Goal: Information Seeking & Learning: Compare options

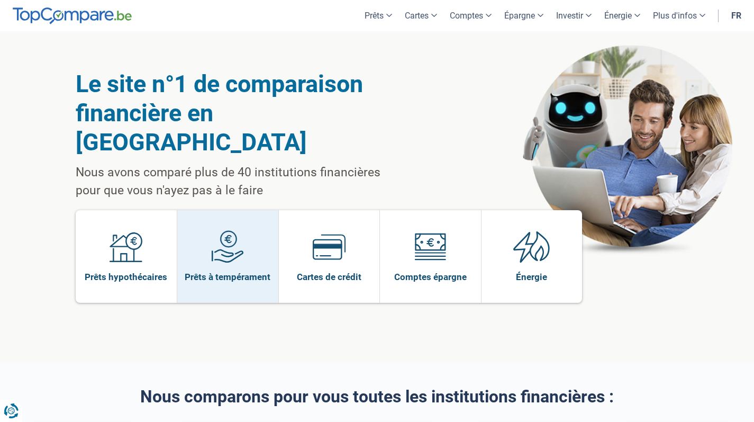
click at [213, 230] on img at bounding box center [227, 246] width 33 height 33
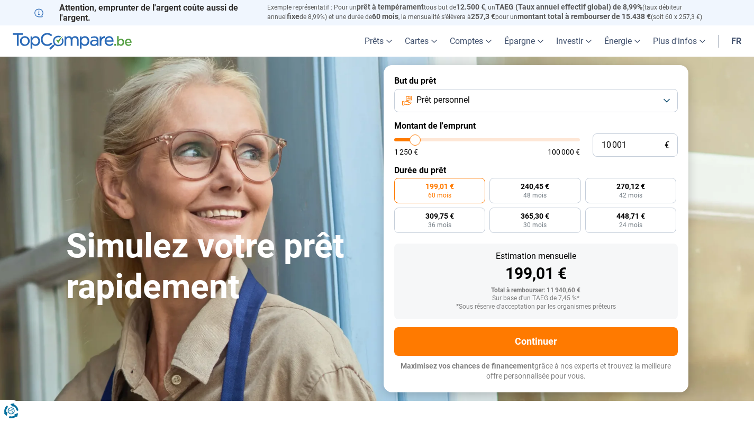
click at [457, 108] on button "Prêt personnel" at bounding box center [536, 100] width 284 height 23
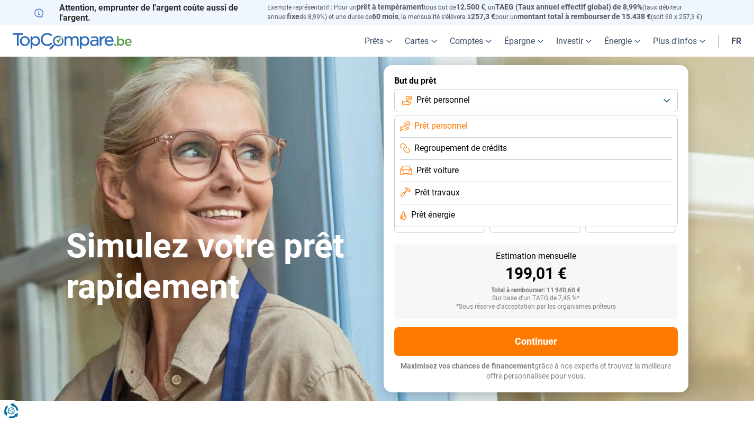
click at [473, 169] on li "Prêt voiture" at bounding box center [536, 171] width 272 height 22
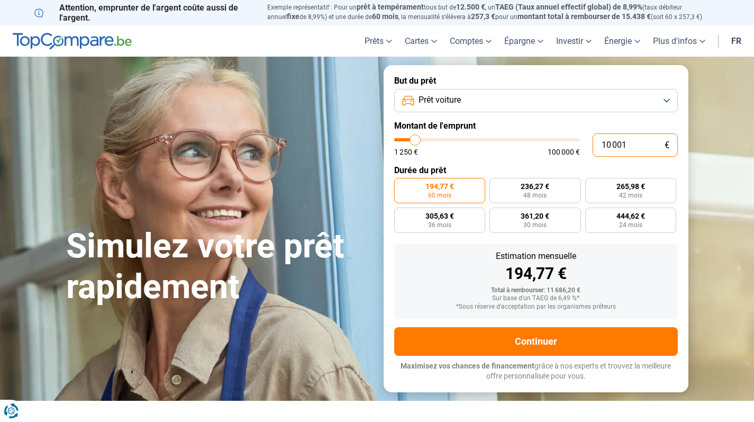
click at [627, 144] on input "10 001" at bounding box center [635, 144] width 85 height 23
type input "1 000"
type input "1250"
type input "1 250"
type input "1250"
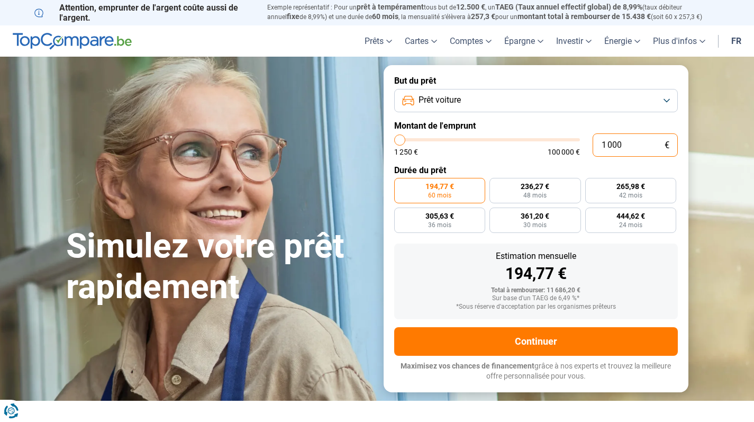
radio input "true"
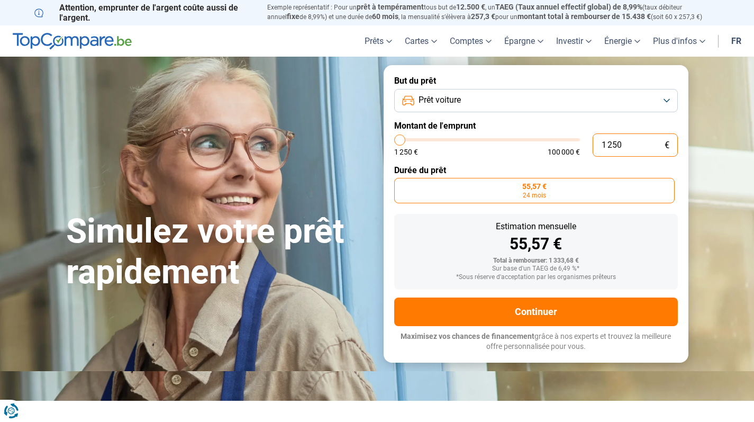
type input "12 500"
type input "12500"
type input "1 250"
type input "1250"
type input "125"
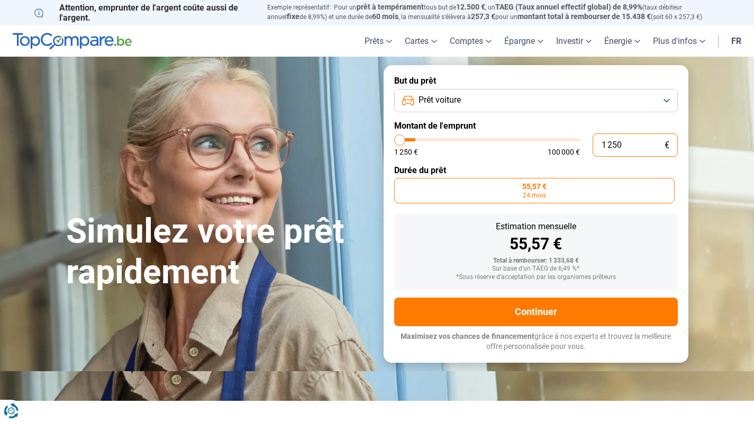
type input "1250"
type input "12"
type input "1250"
type input "1"
type input "1250"
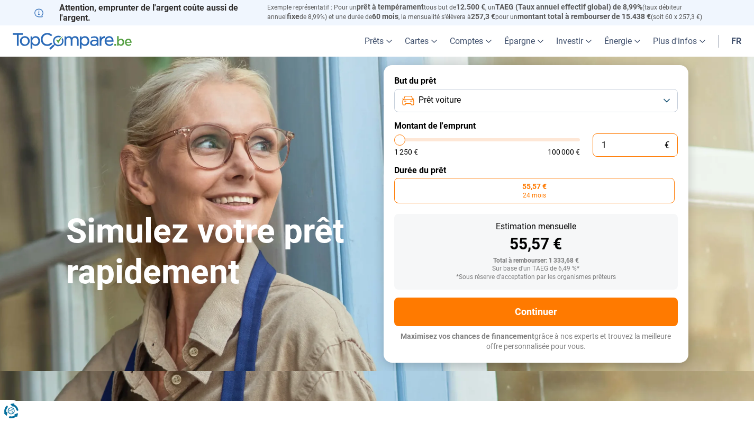
type input "0"
type input "1250"
type input "1"
type input "1250"
type input "10"
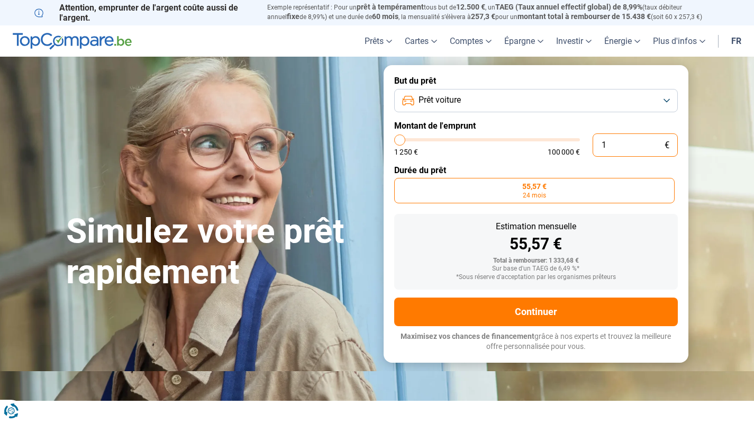
type input "1250"
type input "100"
type input "1250"
type input "1 000"
type input "1250"
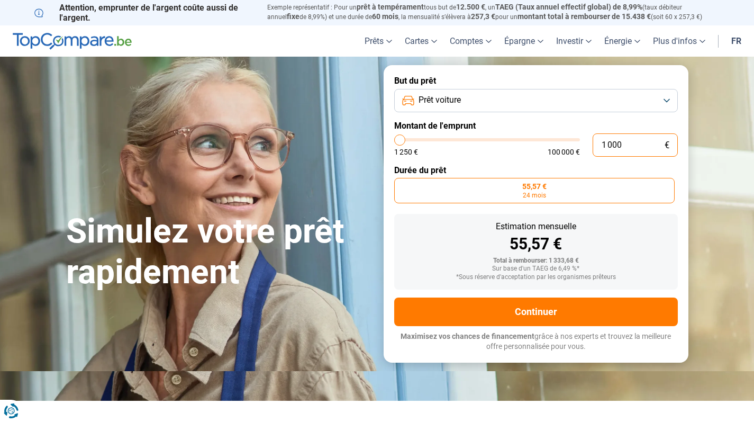
type input "10 000"
type input "10000"
radio input "false"
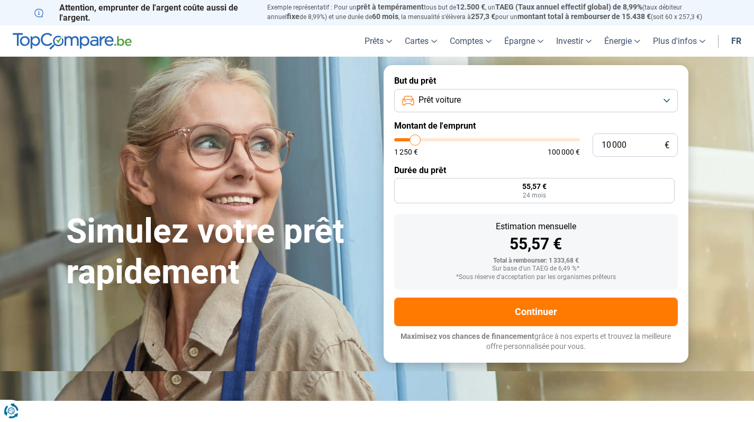
click at [607, 121] on label "Montant de l'emprunt" at bounding box center [536, 126] width 284 height 10
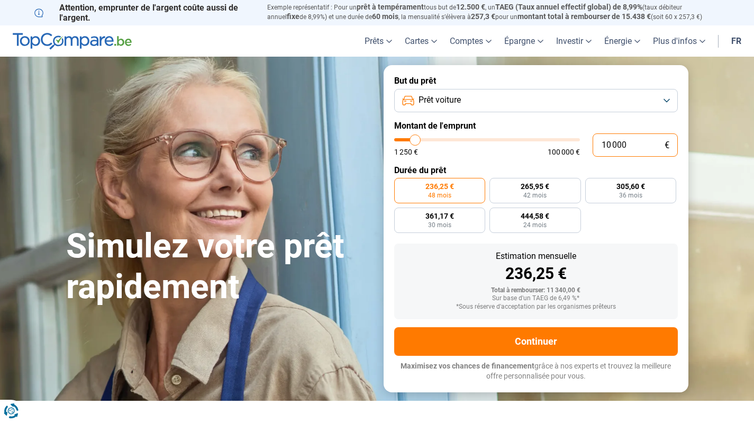
drag, startPoint x: 631, startPoint y: 142, endPoint x: 598, endPoint y: 146, distance: 33.0
click at [598, 146] on input "10 000" at bounding box center [635, 144] width 85 height 23
type input "9 000"
type input "9000"
type input "9 750"
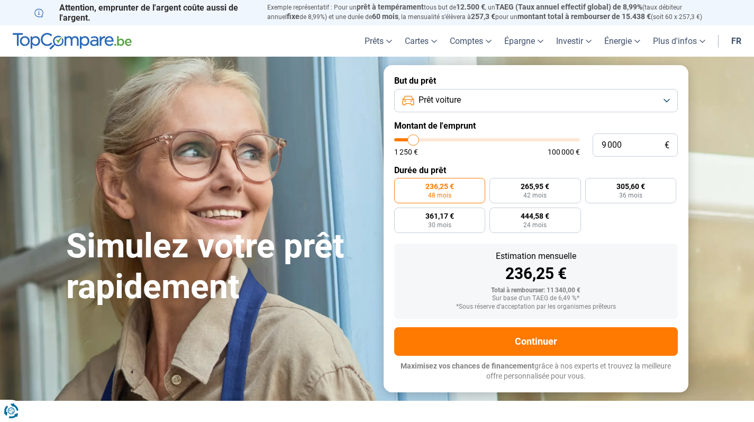
type input "9750"
type input "10 500"
type input "10500"
type input "12 000"
type input "12000"
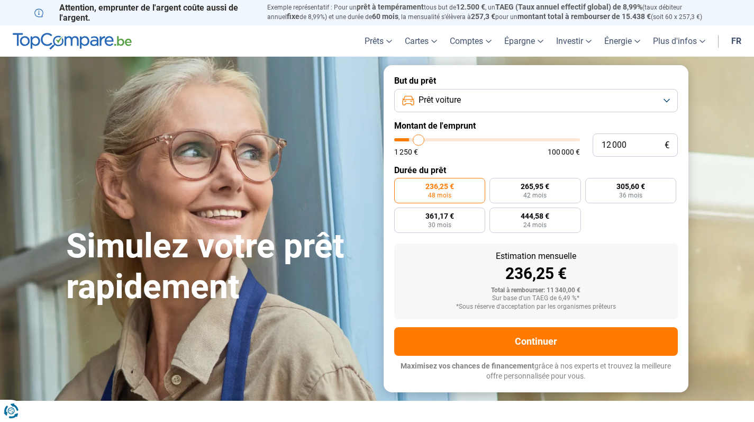
type input "14 500"
type input "14500"
type input "17 250"
type input "17250"
type input "20 500"
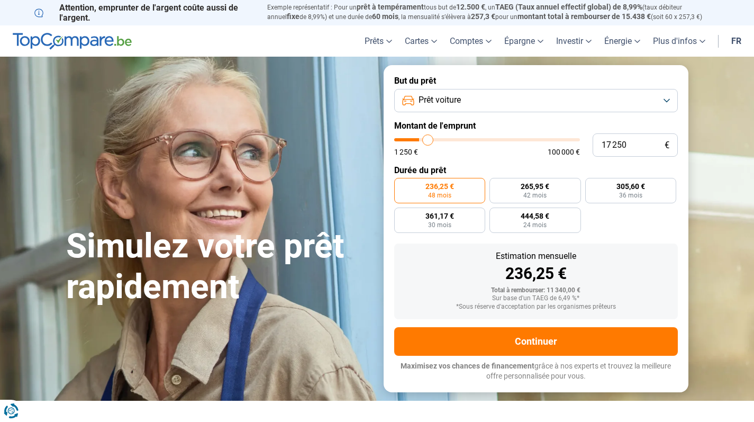
type input "20500"
type input "23 500"
type input "23500"
type input "25 750"
type input "25750"
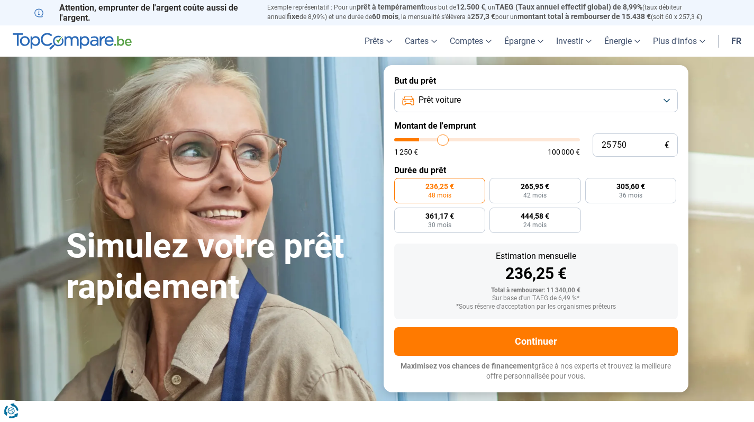
type input "27 500"
type input "27500"
type input "28 250"
type input "28250"
type input "28 750"
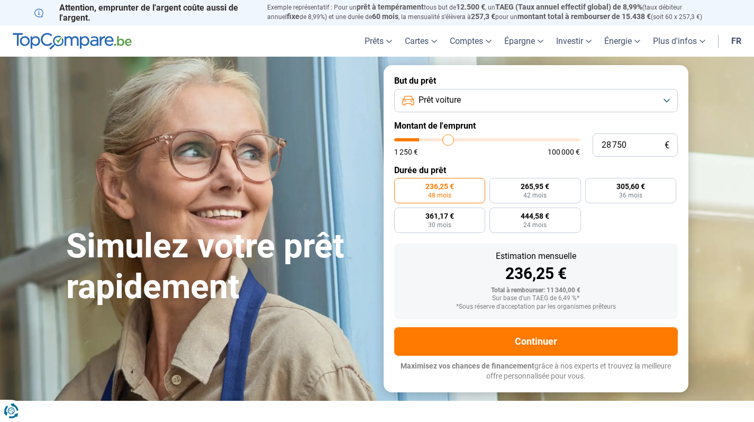
drag, startPoint x: 414, startPoint y: 141, endPoint x: 448, endPoint y: 140, distance: 34.4
type input "28750"
click at [448, 140] on input "range" at bounding box center [487, 139] width 186 height 3
radio input "false"
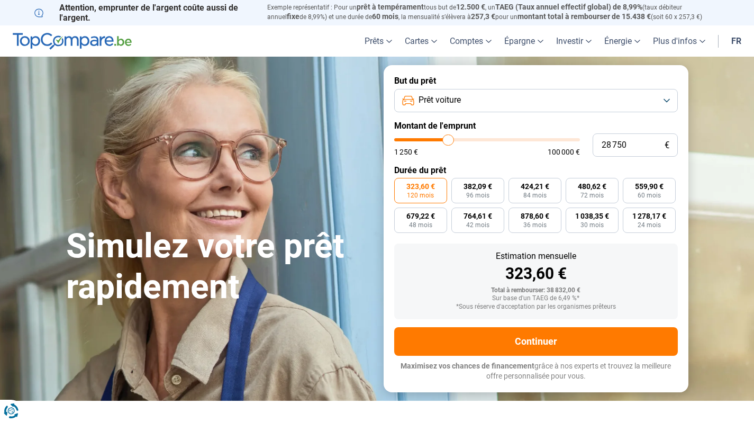
type input "28 250"
type input "28250"
type input "28 000"
type input "28000"
type input "27 750"
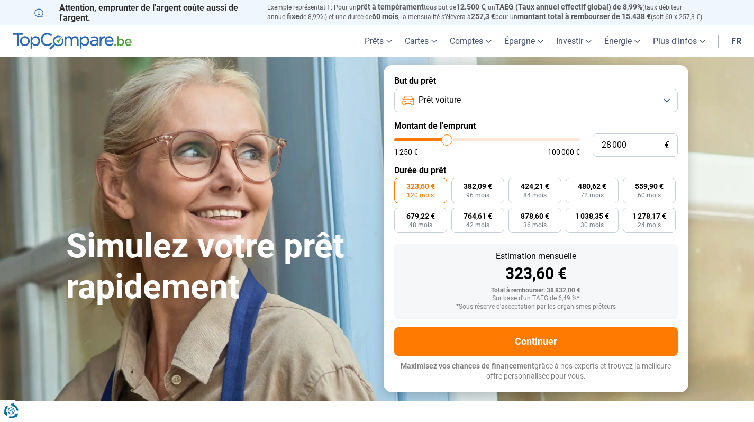
type input "27750"
type input "26 750"
type input "26750"
type input "26 000"
type input "26000"
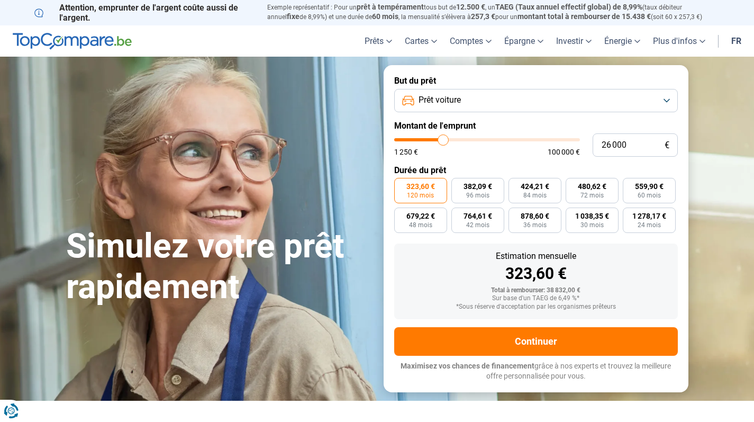
type input "25 250"
type input "25250"
type input "24 750"
type input "24750"
type input "24 500"
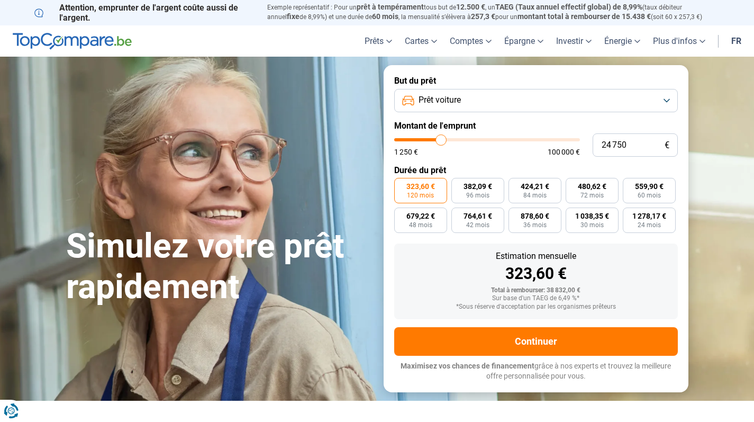
type input "24500"
type input "23 750"
type input "23750"
type input "23 500"
type input "23500"
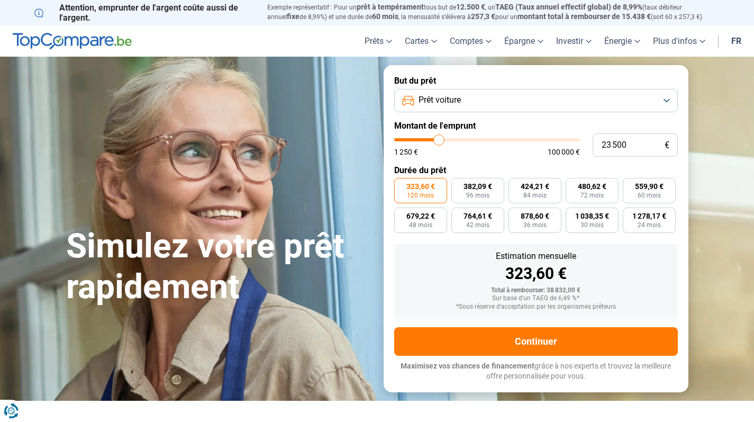
type input "23 250"
type input "23250"
type input "23 000"
drag, startPoint x: 448, startPoint y: 140, endPoint x: 438, endPoint y: 140, distance: 9.5
type input "23000"
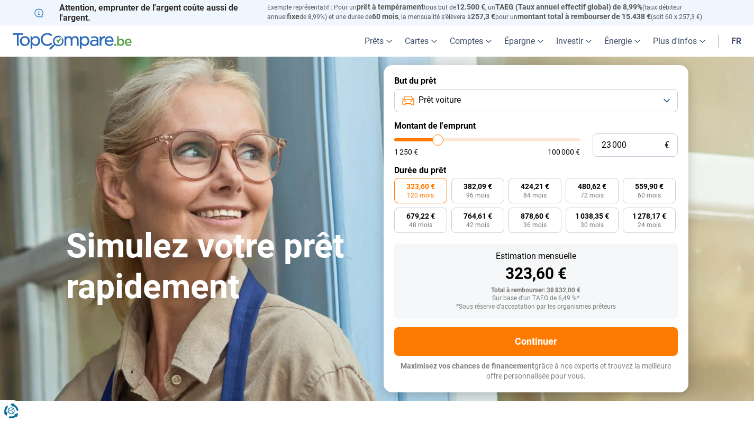
click at [438, 140] on input "range" at bounding box center [487, 139] width 186 height 3
type input "22 750"
type input "22750"
type input "22 250"
type input "22250"
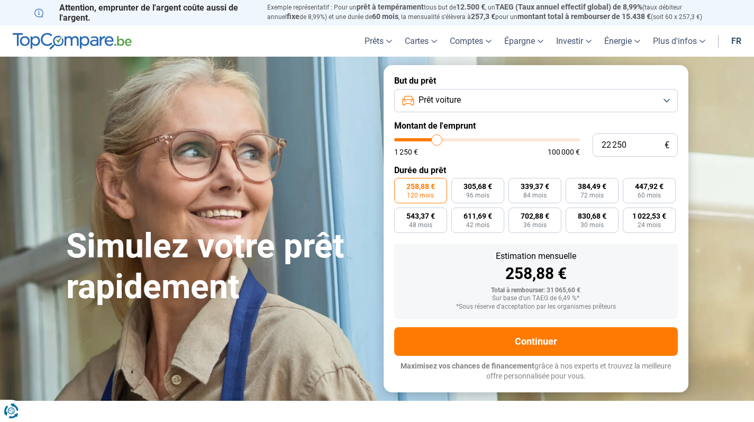
type input "22 000"
type input "22000"
type input "21 750"
type input "21750"
type input "21 500"
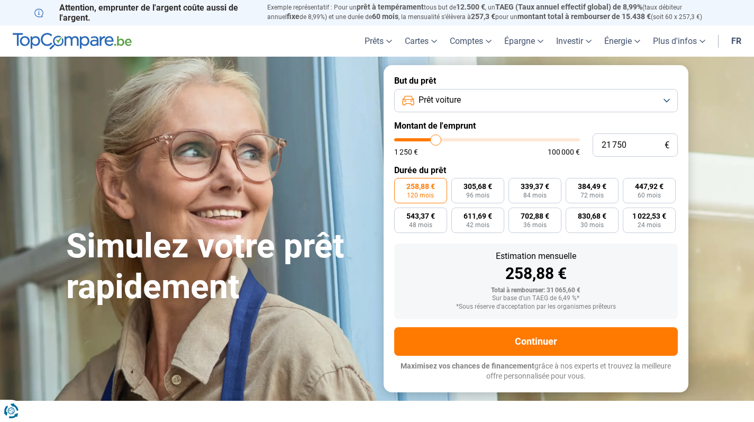
type input "21500"
type input "21 250"
type input "21250"
type input "20 750"
type input "20750"
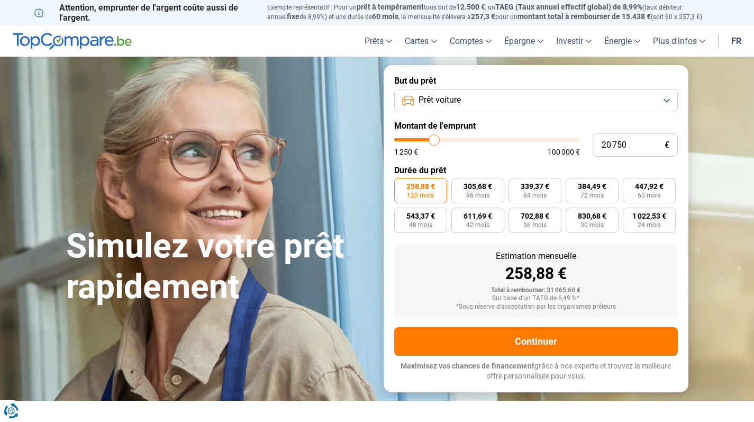
type input "20 500"
type input "20500"
type input "20 250"
type input "20250"
type input "20 000"
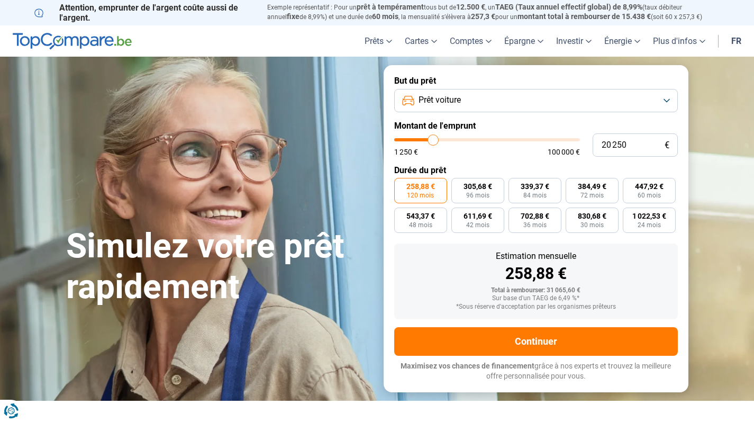
type input "20000"
type input "19 750"
type input "19750"
type input "19 250"
type input "19250"
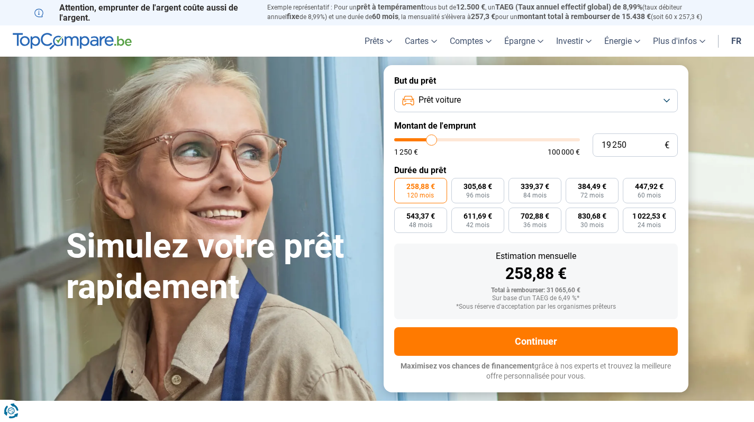
type input "18 750"
type input "18750"
type input "18 000"
type input "18000"
type input "17 500"
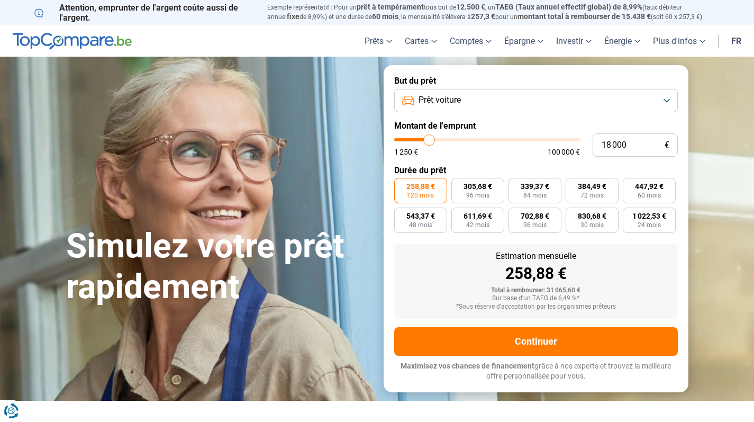
type input "17500"
type input "17 000"
type input "17000"
type input "16 250"
type input "16250"
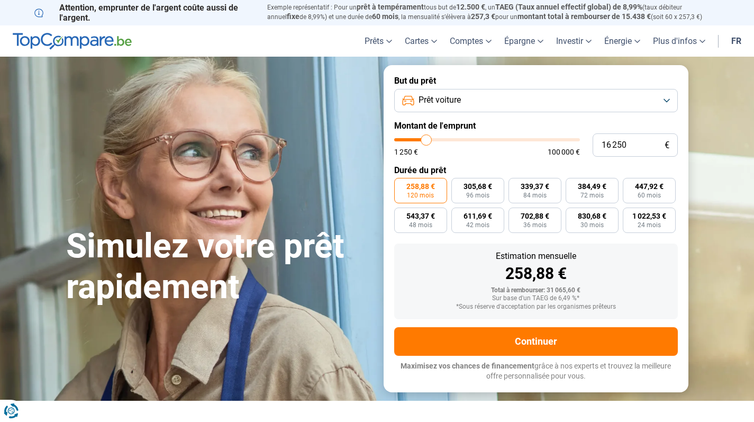
type input "16 000"
type input "16000"
type input "15 750"
type input "15750"
type input "15 500"
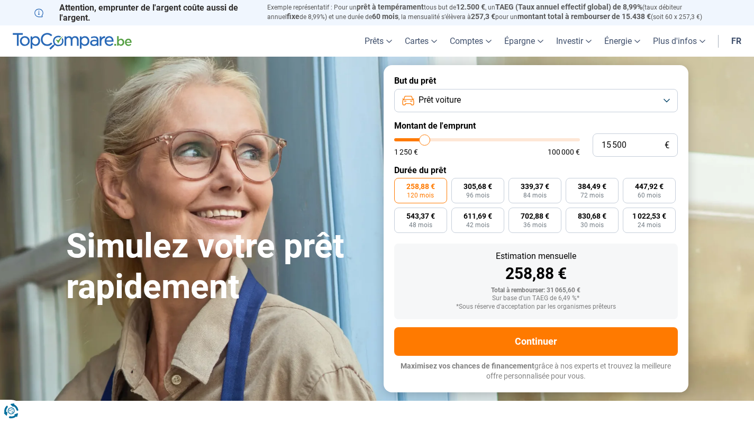
drag, startPoint x: 438, startPoint y: 140, endPoint x: 425, endPoint y: 141, distance: 13.2
type input "15500"
click at [425, 141] on input "range" at bounding box center [487, 139] width 186 height 3
radio input "true"
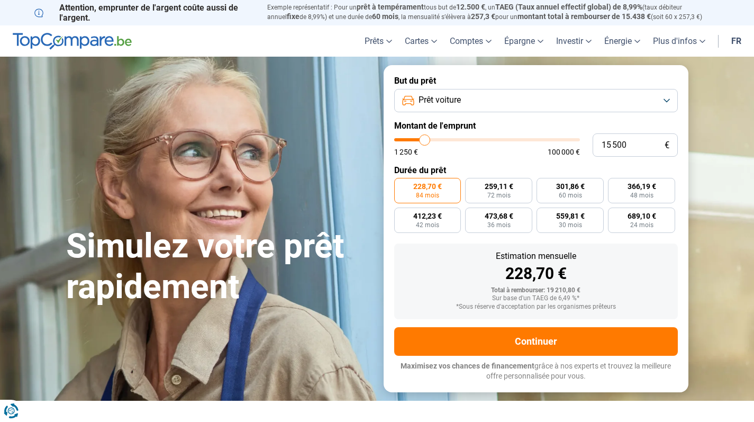
type input "15 000"
type input "15000"
type input "14 750"
type input "14750"
type input "14 500"
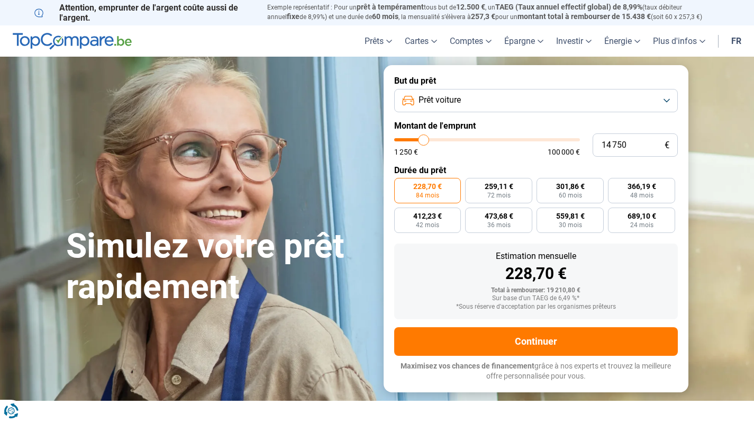
type input "14500"
type input "14 250"
type input "14250"
type input "14 000"
type input "14000"
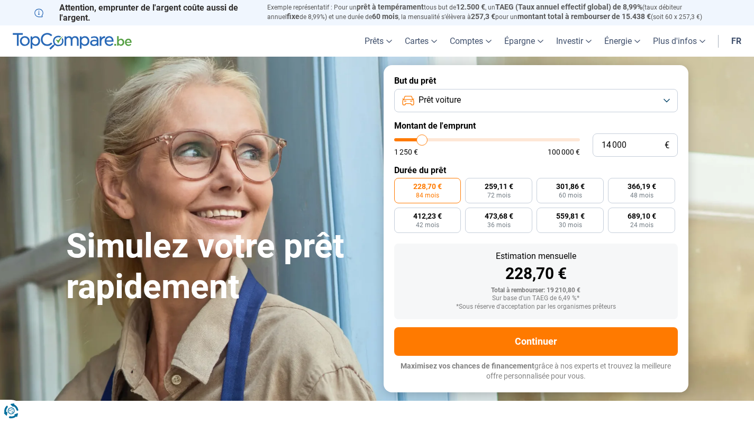
type input "13 500"
type input "13500"
click at [422, 141] on input "range" at bounding box center [487, 139] width 186 height 3
radio input "true"
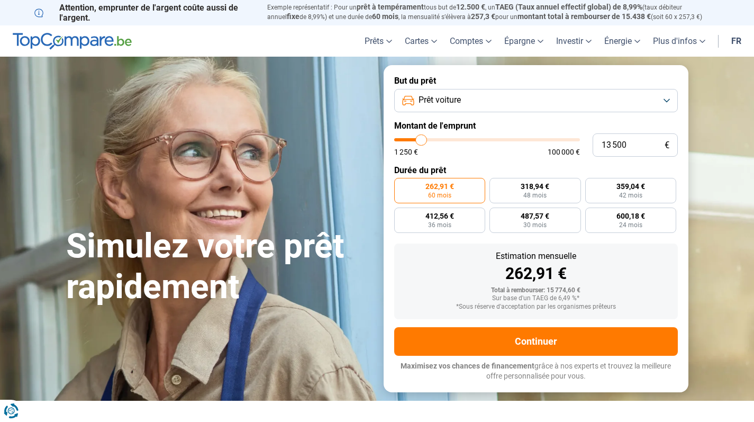
type input "13 250"
type input "13250"
type input "13 000"
type input "13000"
type input "12 750"
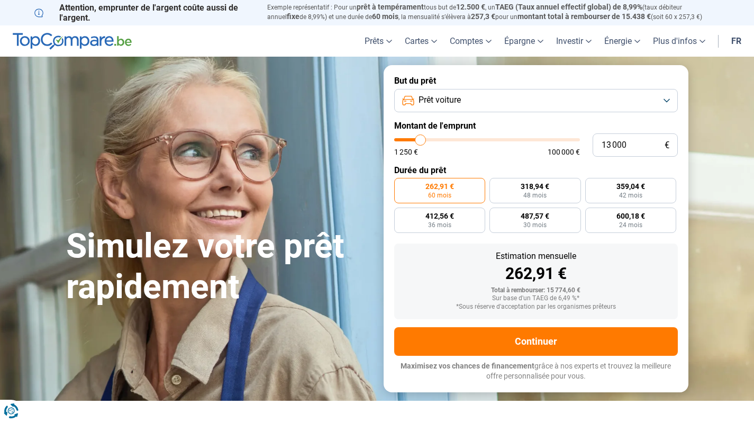
type input "12750"
type input "12 500"
type input "12500"
click at [420, 141] on input "range" at bounding box center [487, 139] width 186 height 3
type input "12 000"
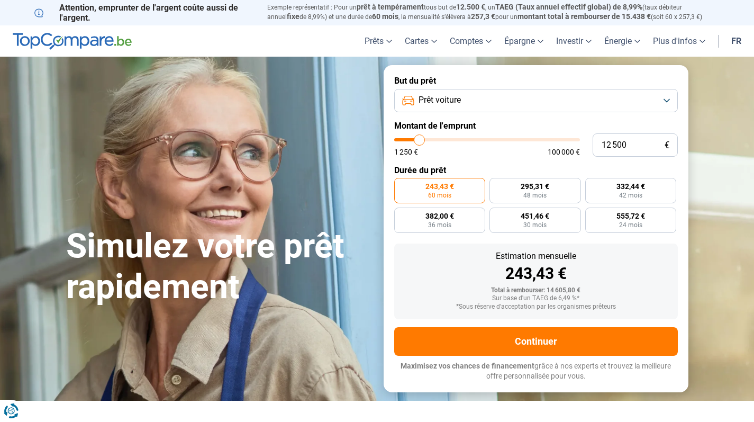
type input "12000"
type input "11 750"
type input "11750"
type input "11 500"
type input "11500"
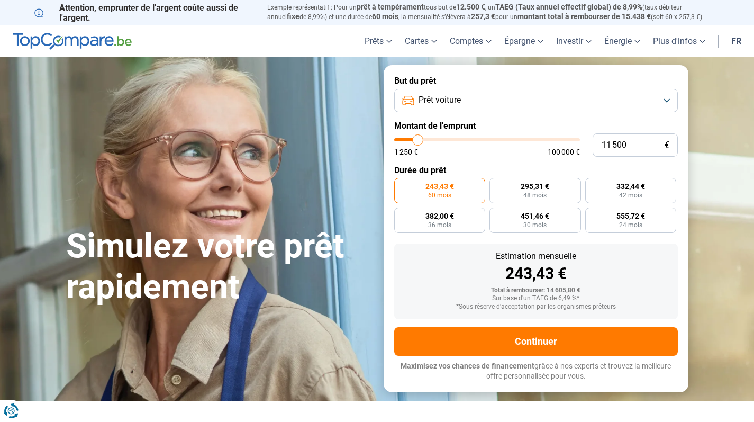
type input "11 250"
type input "11250"
click at [417, 141] on input "range" at bounding box center [487, 139] width 186 height 3
type input "11 000"
type input "11000"
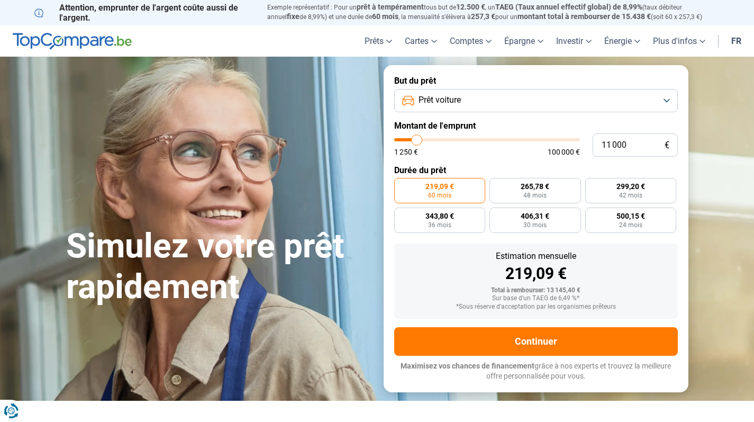
type input "10 500"
type input "10500"
type input "10 250"
type input "10250"
click at [416, 141] on input "range" at bounding box center [487, 139] width 186 height 3
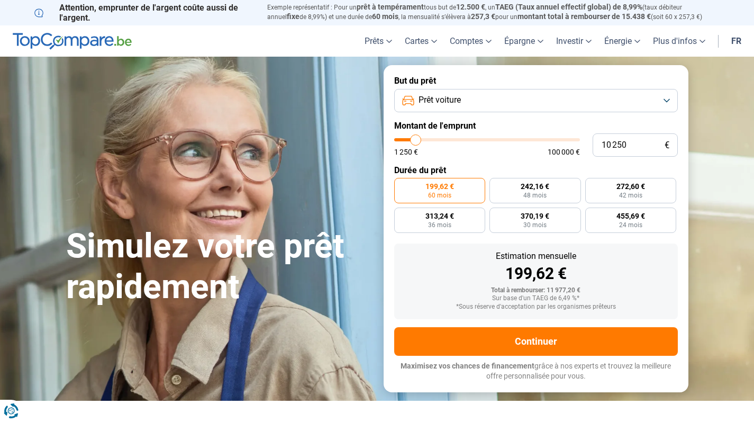
type input "10 000"
type input "10000"
type input "9 750"
type input "9750"
type input "9 500"
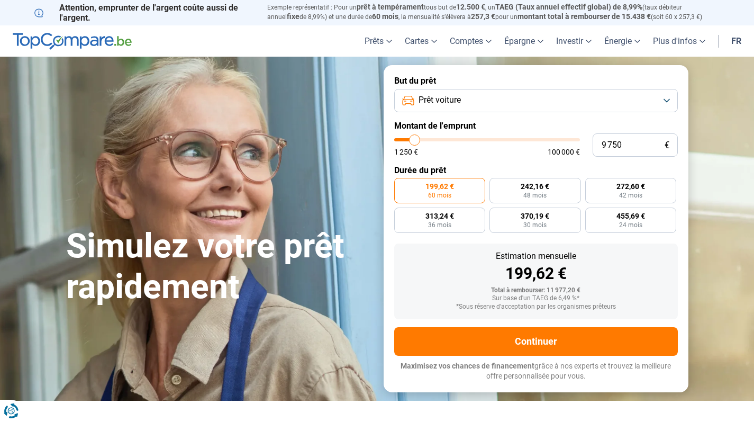
type input "9500"
type input "9 000"
type input "9000"
click at [414, 141] on input "range" at bounding box center [487, 139] width 186 height 3
radio input "true"
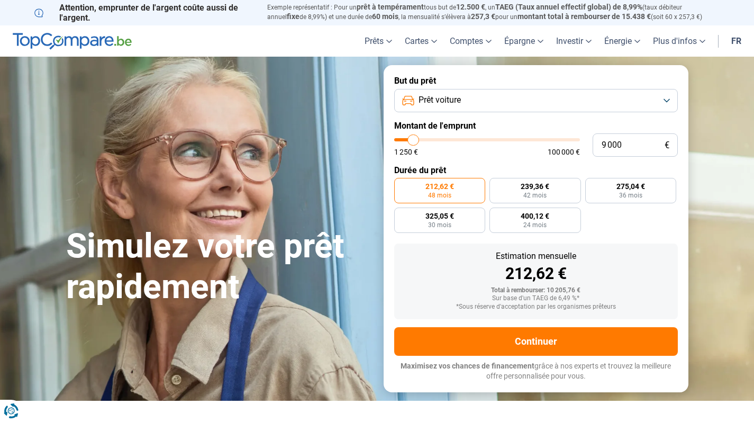
type input "9 500"
type input "9500"
type input "9 750"
type input "9750"
type input "10 000"
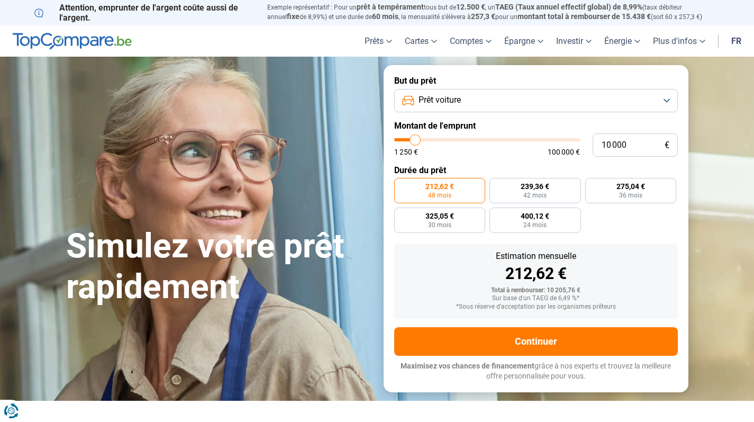
type input "10000"
click at [415, 141] on input "range" at bounding box center [487, 139] width 186 height 3
type input "11 000"
type input "11000"
type input "11 250"
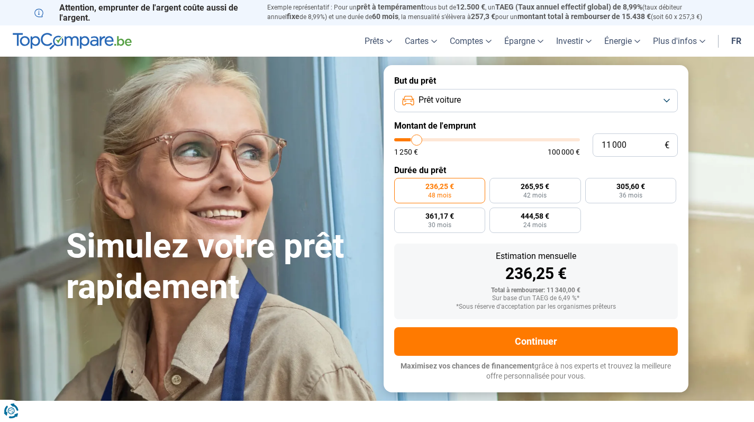
type input "11250"
type input "11 500"
type input "11500"
type input "11 750"
type input "11750"
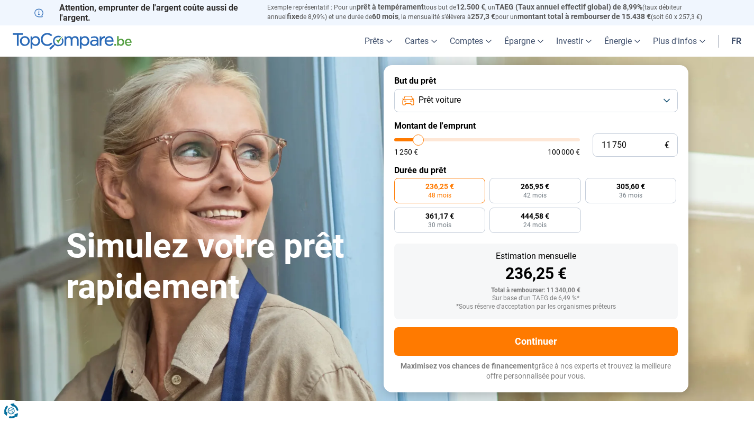
type input "12 000"
type input "12000"
type input "12 500"
type input "12500"
type input "12 750"
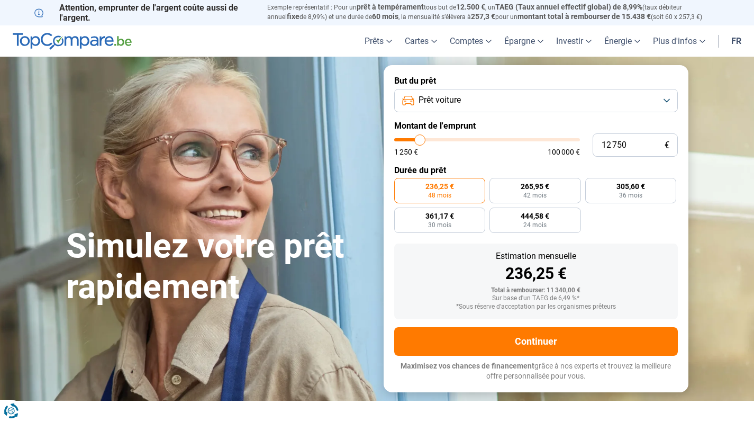
type input "12750"
click at [420, 141] on input "range" at bounding box center [487, 139] width 186 height 3
radio input "false"
drag, startPoint x: 629, startPoint y: 151, endPoint x: 604, endPoint y: 147, distance: 25.3
click at [604, 147] on input "12 750" at bounding box center [635, 144] width 85 height 23
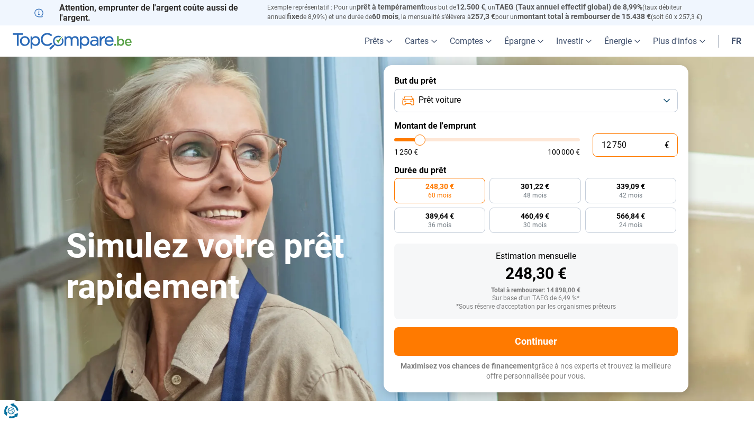
type input "11"
type input "1250"
type input "110"
type input "1250"
type input "1 100"
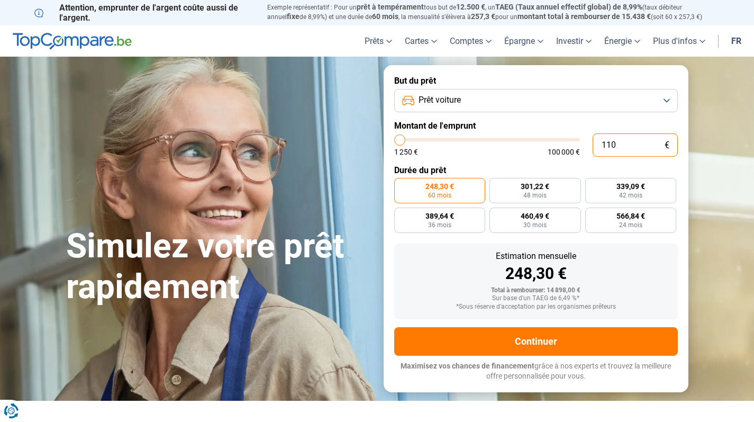
type input "1250"
type input "11 000"
type input "11000"
click at [581, 122] on label "Montant de l'emprunt" at bounding box center [536, 126] width 284 height 10
click at [610, 146] on input "11 000" at bounding box center [635, 144] width 85 height 23
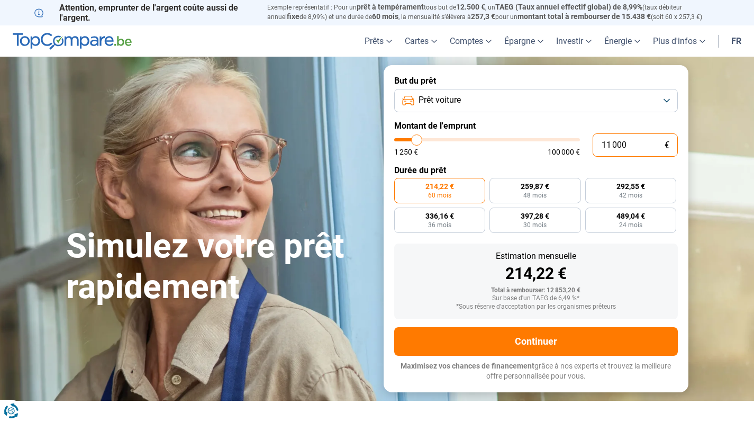
type input "1 000"
type input "1250"
type input "1 250"
type input "1250"
radio input "true"
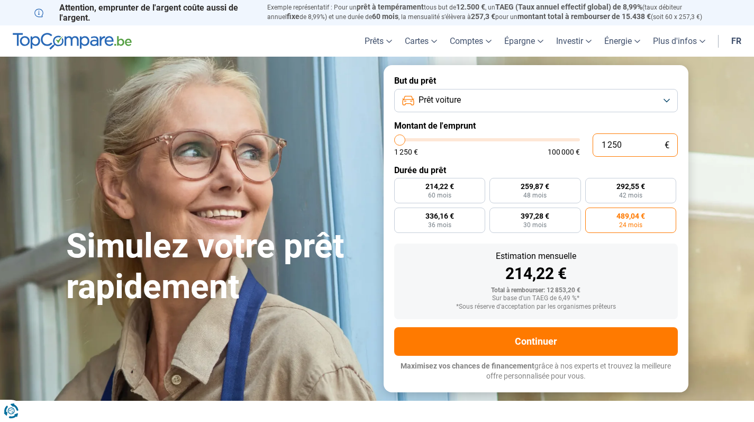
type input "12 500"
type input "12500"
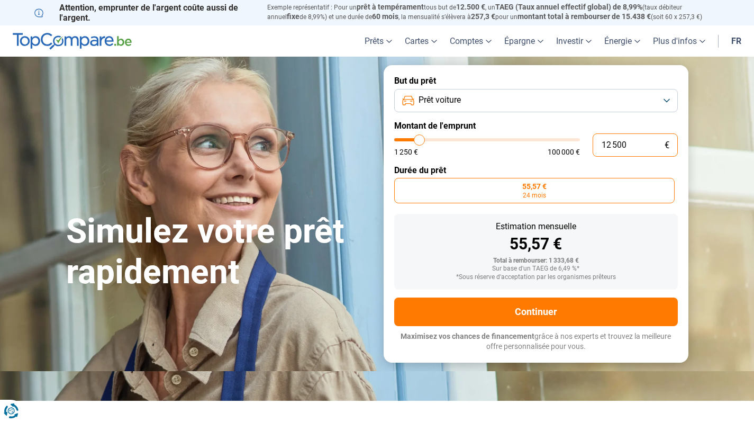
type input "1 250"
type input "1250"
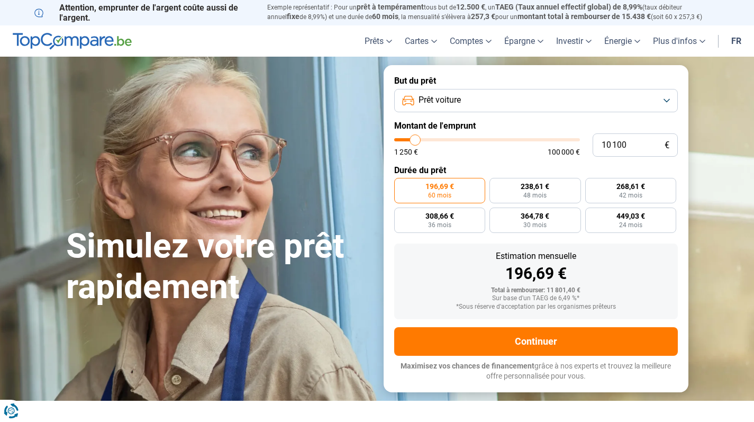
click at [565, 121] on label "Montant de l'emprunt" at bounding box center [536, 126] width 284 height 10
drag, startPoint x: 639, startPoint y: 145, endPoint x: 600, endPoint y: 144, distance: 38.6
click at [600, 144] on input "10 100" at bounding box center [635, 144] width 85 height 23
click at [582, 123] on label "Montant de l'emprunt" at bounding box center [536, 126] width 284 height 10
click at [630, 140] on input "10 000" at bounding box center [635, 144] width 85 height 23
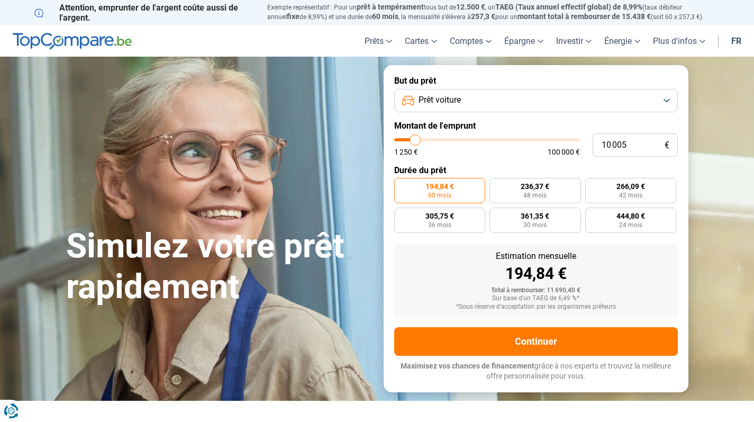
click at [584, 119] on form "But du prêt Prêt voiture Montant de l'emprunt 10 005 € 1 250 € 100 000 € Durée …" at bounding box center [536, 228] width 305 height 326
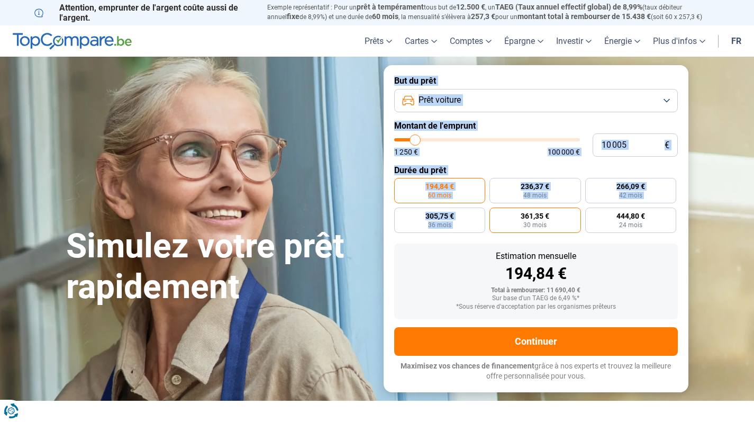
drag, startPoint x: 391, startPoint y: 79, endPoint x: 509, endPoint y: 222, distance: 185.4
click at [509, 222] on form "But du prêt Prêt voiture Montant de l'emprunt 10 005 € 1 250 € 100 000 € Durée …" at bounding box center [536, 228] width 305 height 326
click at [480, 245] on div "Estimation mensuelle 194,84 € Total à rembourser: 11 690,40 € Sur base d'un TAE…" at bounding box center [536, 281] width 284 height 76
